Goal: Task Accomplishment & Management: Manage account settings

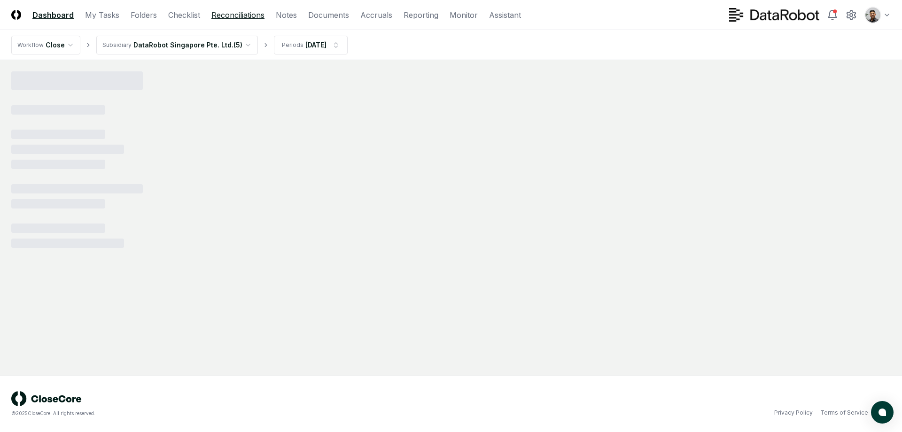
click at [218, 11] on link "Reconciliations" at bounding box center [237, 14] width 53 height 11
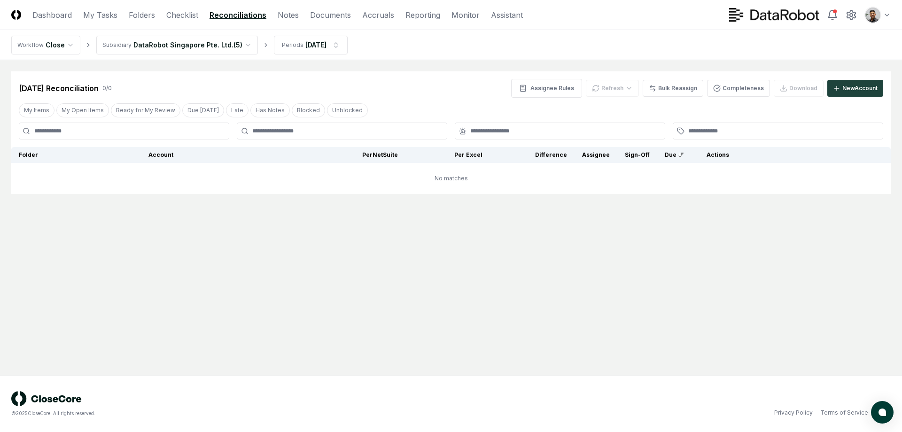
click at [219, 44] on html "CloseCore Dashboard My Tasks Folders Checklist Reconciliations Notes Documents …" at bounding box center [451, 216] width 902 height 432
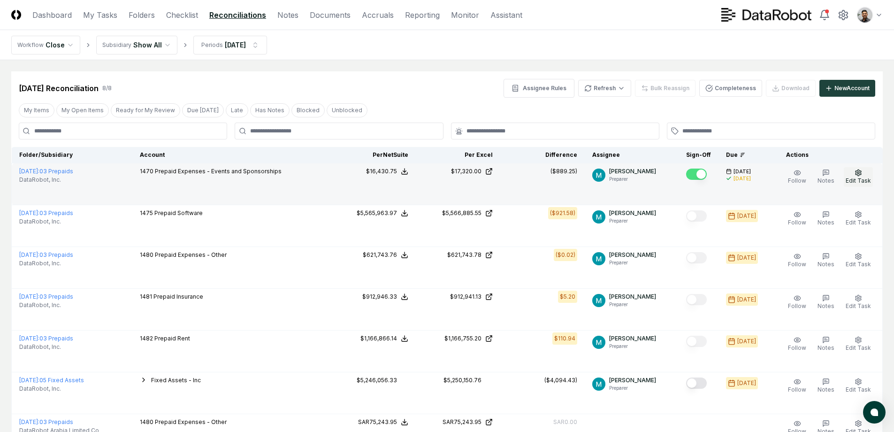
click at [869, 170] on button "Edit Task" at bounding box center [858, 177] width 29 height 20
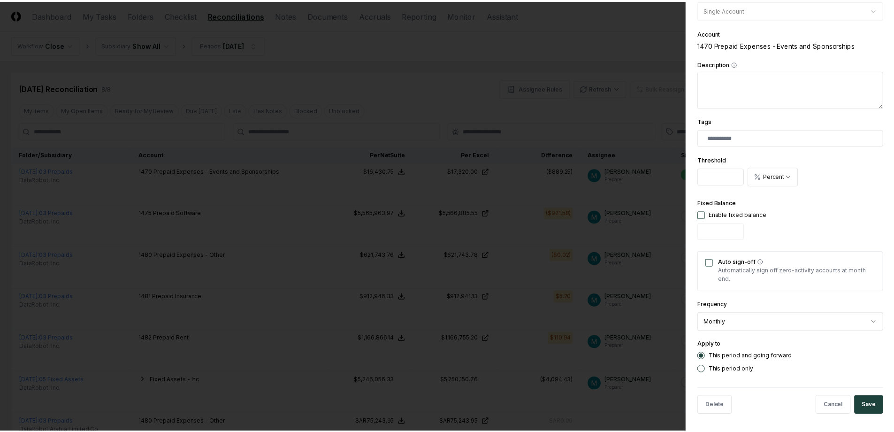
scroll to position [184, 0]
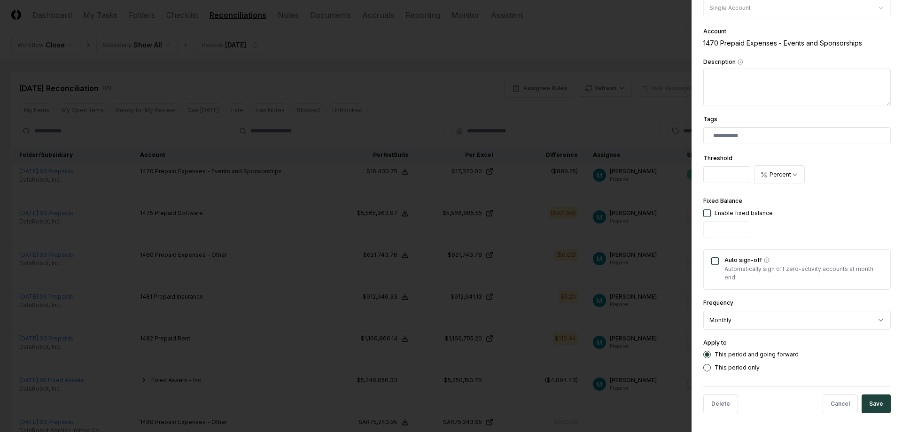
click at [550, 271] on div at bounding box center [451, 216] width 902 height 432
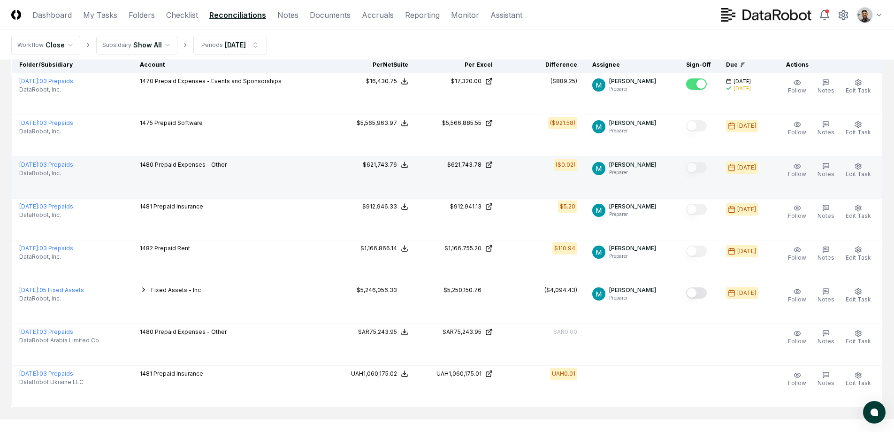
scroll to position [133, 0]
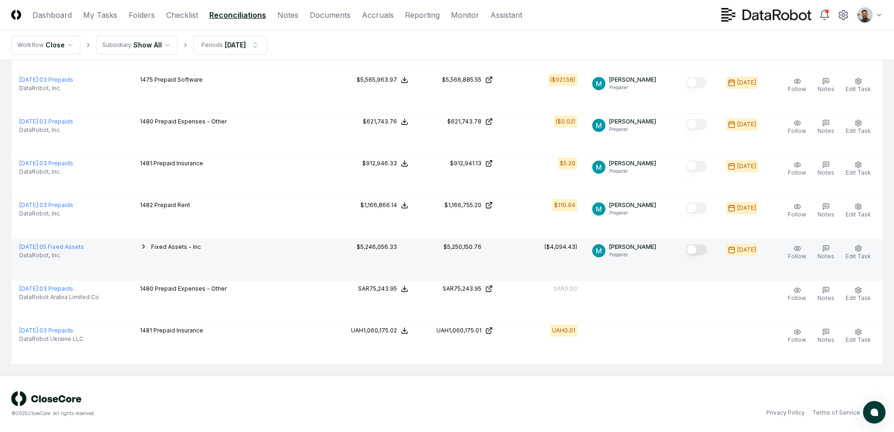
click at [147, 245] on icon "button" at bounding box center [144, 247] width 8 height 8
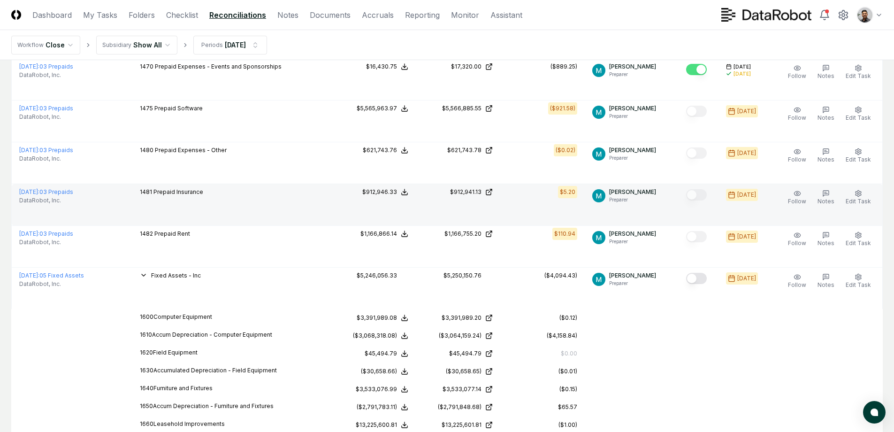
scroll to position [0, 0]
